Goal: Task Accomplishment & Management: Complete application form

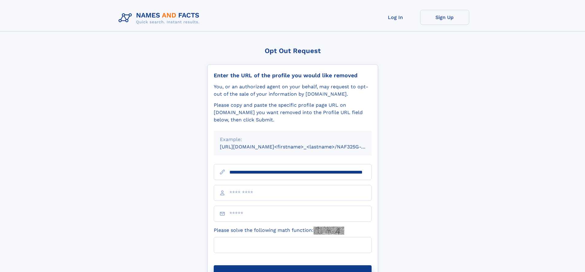
scroll to position [0, 61]
type input "**********"
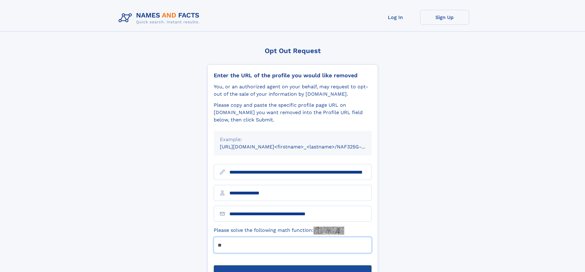
type input "**"
click at [292, 266] on button "Submit Opt Out Request" at bounding box center [293, 276] width 158 height 20
